Goal: Navigation & Orientation: Find specific page/section

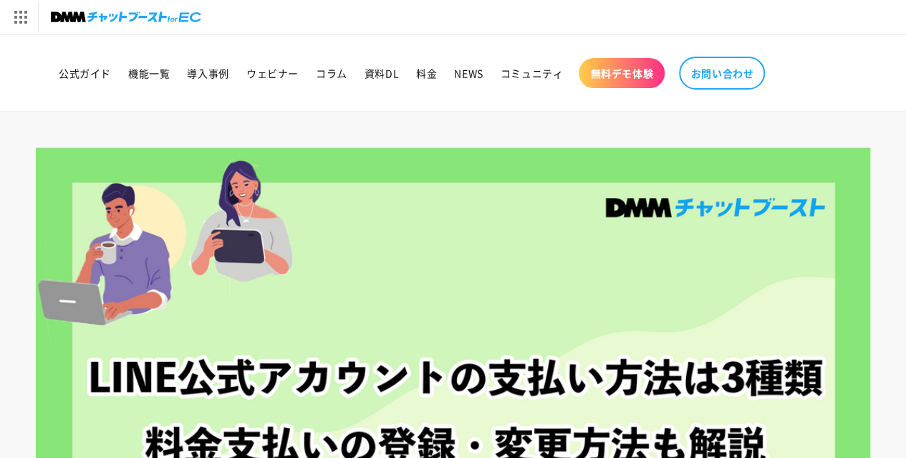
click at [128, 16] on img at bounding box center [126, 17] width 150 height 20
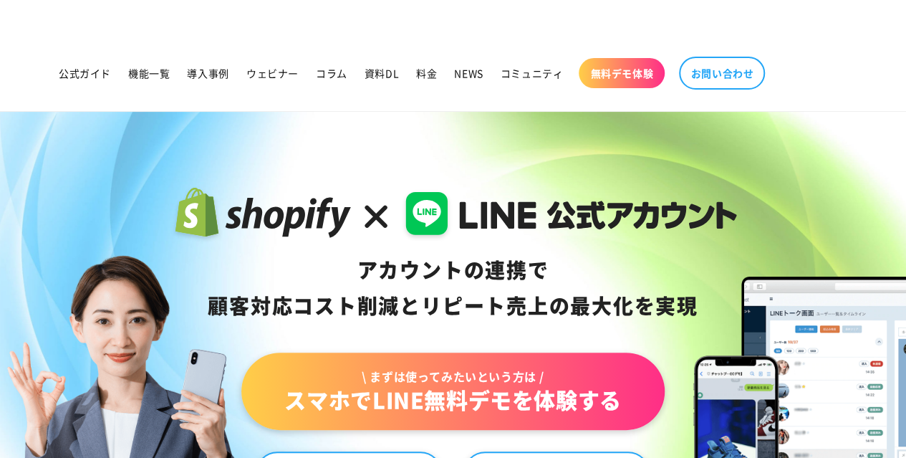
click at [222, 77] on span "導入事例" at bounding box center [208, 73] width 42 height 13
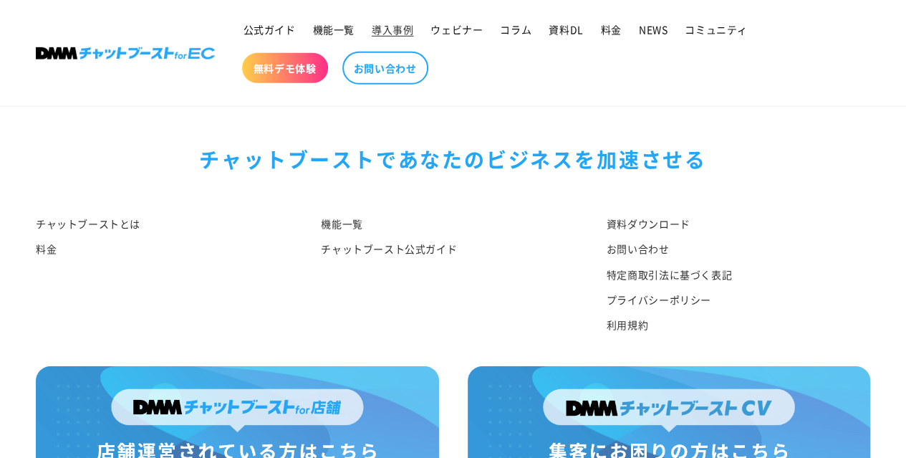
scroll to position [2313, 0]
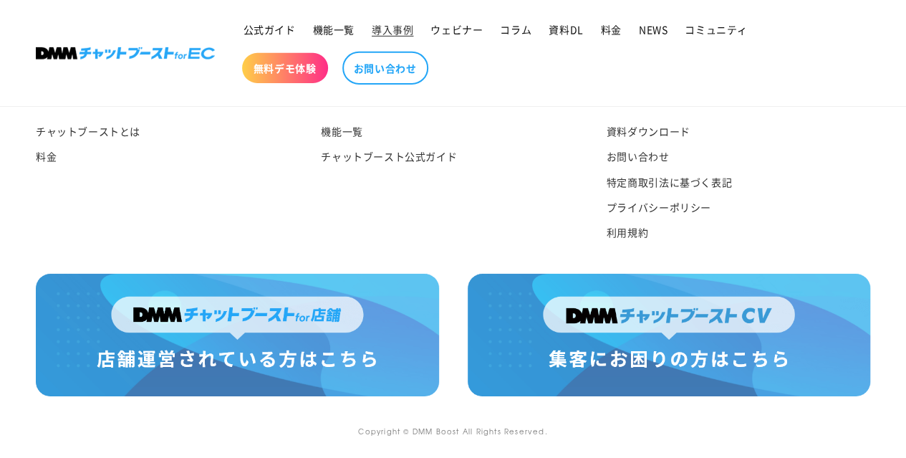
click at [329, 365] on img at bounding box center [237, 335] width 403 height 122
